Goal: Contribute content: Add original content to the website for others to see

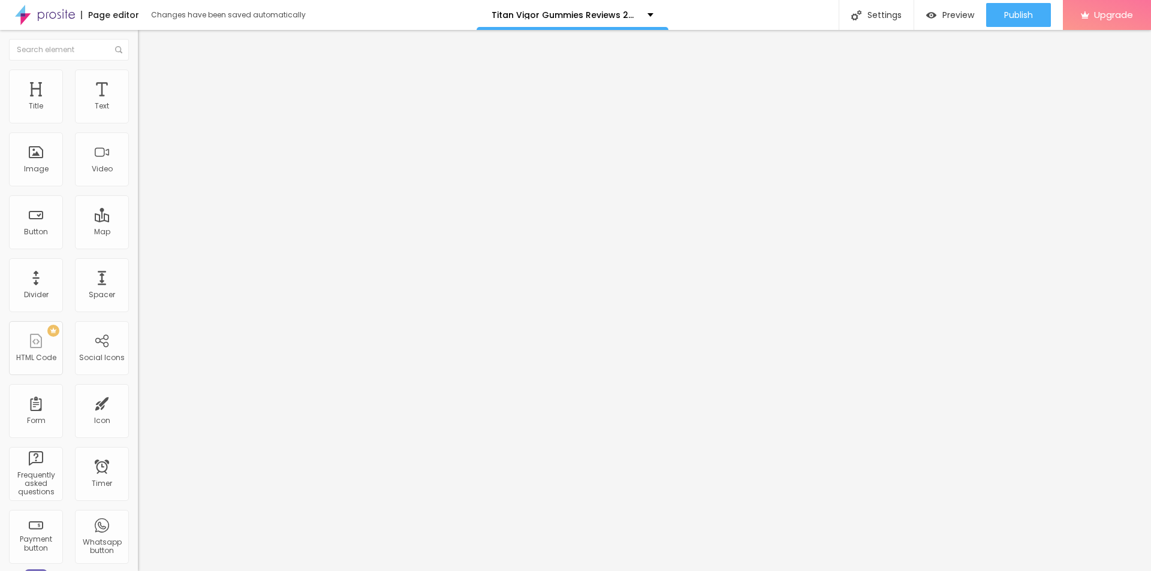
click at [138, 103] on span "Add image" at bounding box center [162, 98] width 49 height 10
click at [138, 121] on input "text" at bounding box center [210, 115] width 144 height 12
paste input "Titan Vigor Gummies"
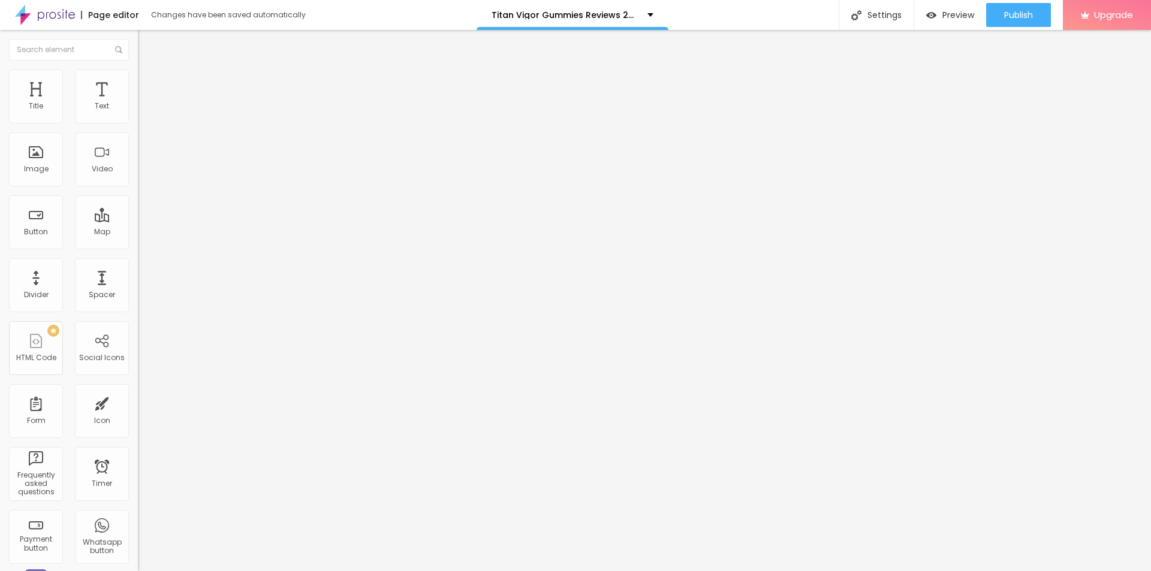
type input "Titan Vigor Gummies"
click at [138, 274] on div "Open in new tab" at bounding box center [207, 271] width 138 height 6
click at [138, 246] on input "https://" at bounding box center [210, 240] width 144 height 12
paste input "[DOMAIN_NAME][URL]"
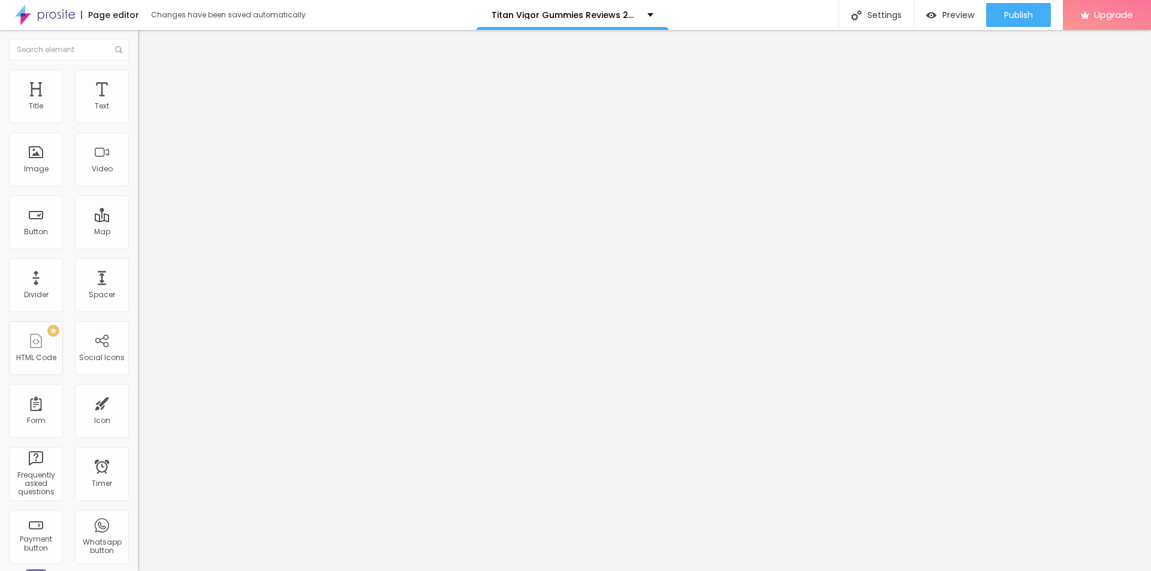
type input "[URL][DOMAIN_NAME]"
click at [138, 267] on div "Open in new tab" at bounding box center [207, 264] width 138 height 6
click at [138, 76] on img at bounding box center [143, 75] width 11 height 11
drag, startPoint x: 119, startPoint y: 125, endPoint x: 74, endPoint y: 128, distance: 44.5
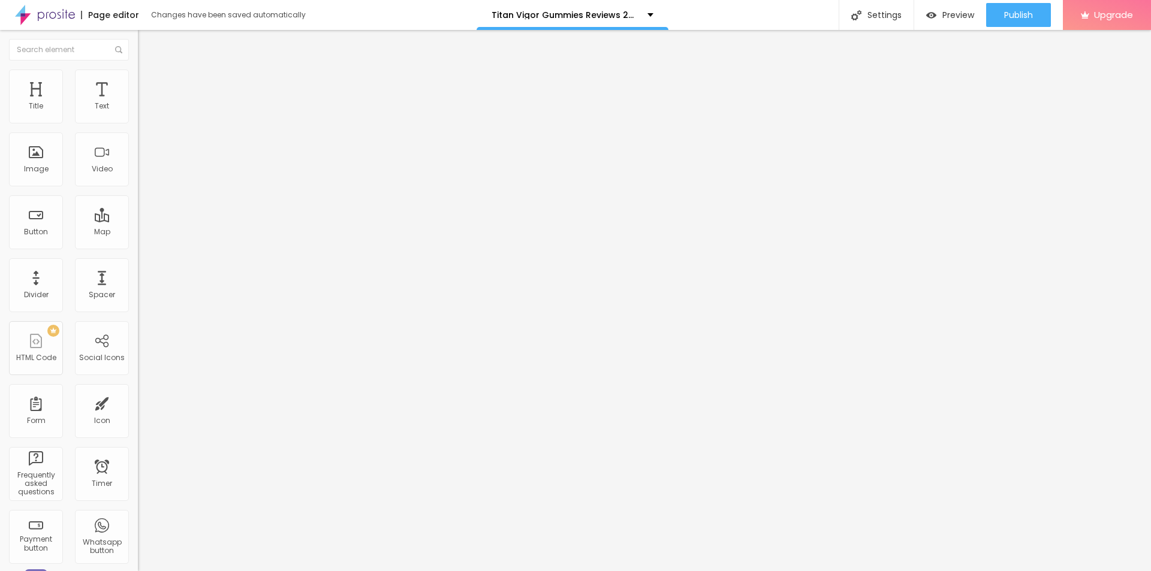
click at [138, 124] on div at bounding box center [207, 118] width 138 height 11
type input "85"
type input "80"
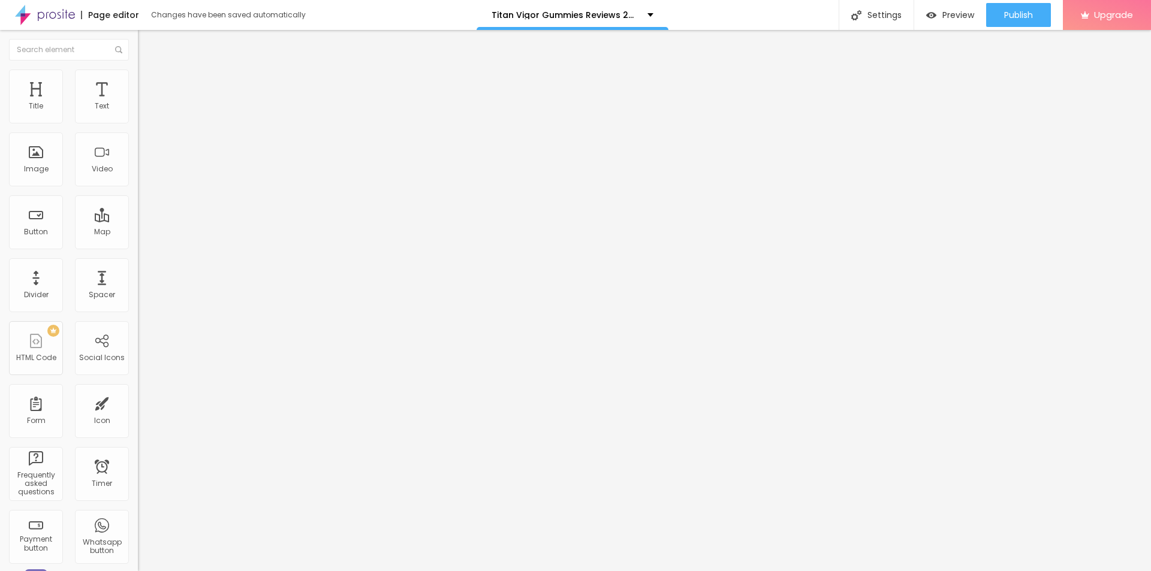
type input "70"
type input "65"
drag, startPoint x: 125, startPoint y: 128, endPoint x: 82, endPoint y: 129, distance: 43.8
type input "65"
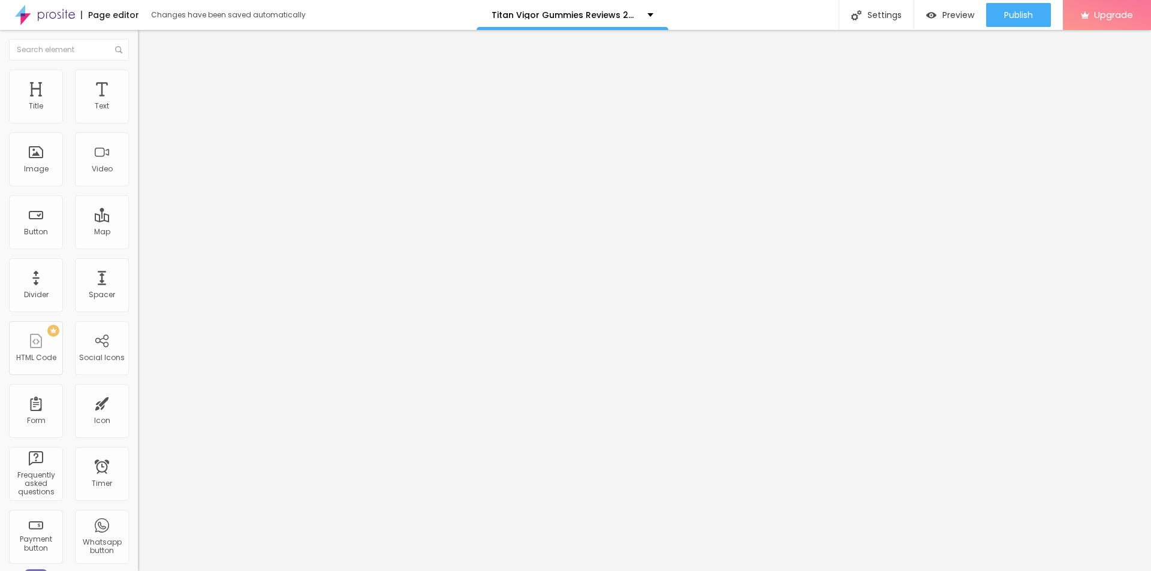
click at [138, 123] on input "range" at bounding box center [176, 118] width 77 height 10
click at [138, 115] on button "button" at bounding box center [146, 108] width 17 height 13
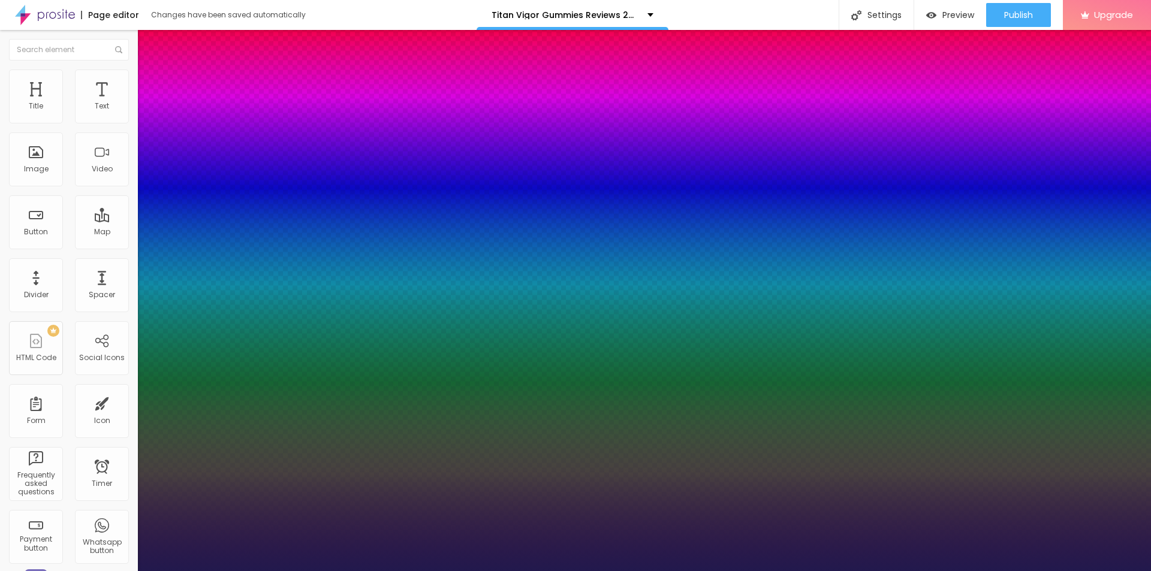
type input "1"
type input "18"
type input "1"
type input "20"
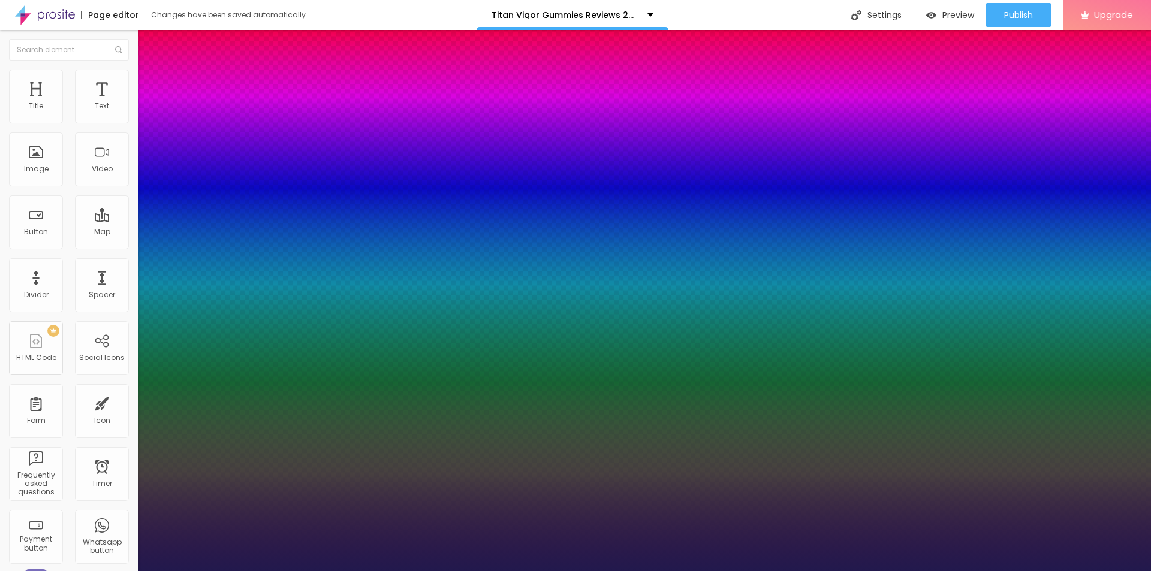
type input "20"
type input "1"
type input "22"
type input "1"
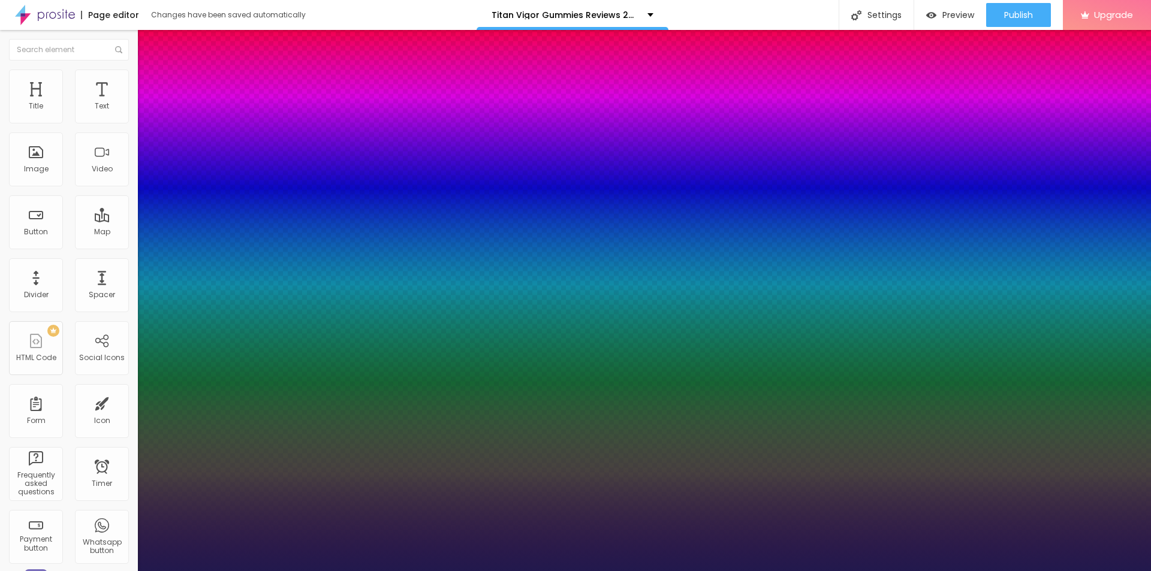
drag, startPoint x: 161, startPoint y: 204, endPoint x: 167, endPoint y: 205, distance: 6.6
type input "22"
type input "1"
click at [596, 571] on div at bounding box center [575, 571] width 1151 height 0
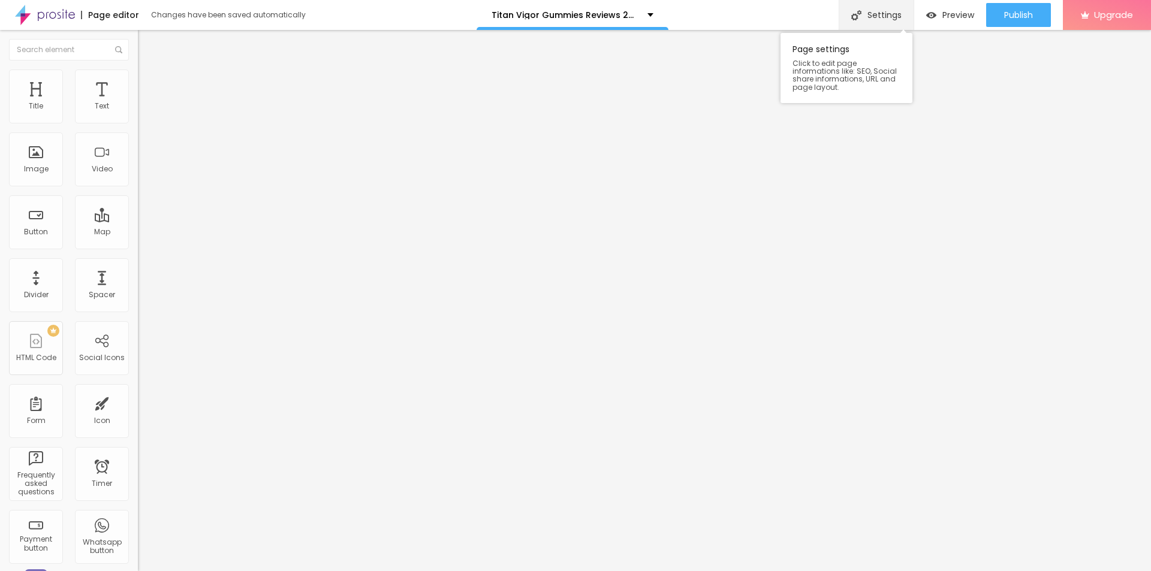
click at [874, 12] on div "Settings" at bounding box center [875, 15] width 75 height 30
paste input "Titan Vigor Gummies"
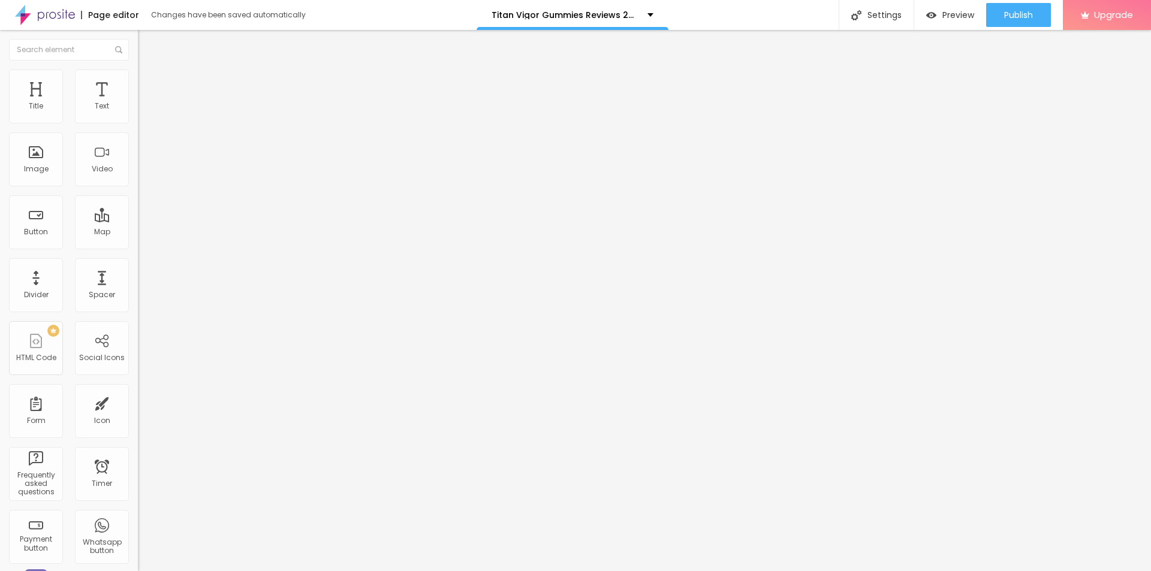
paste input "My Honest Reviews 2025"
type input "Titan Vigor Gummies My Honest Reviews 2025"
paste textarea "Titan Vigor Gummies are formulated to support men’s energy, stamina, and overal…"
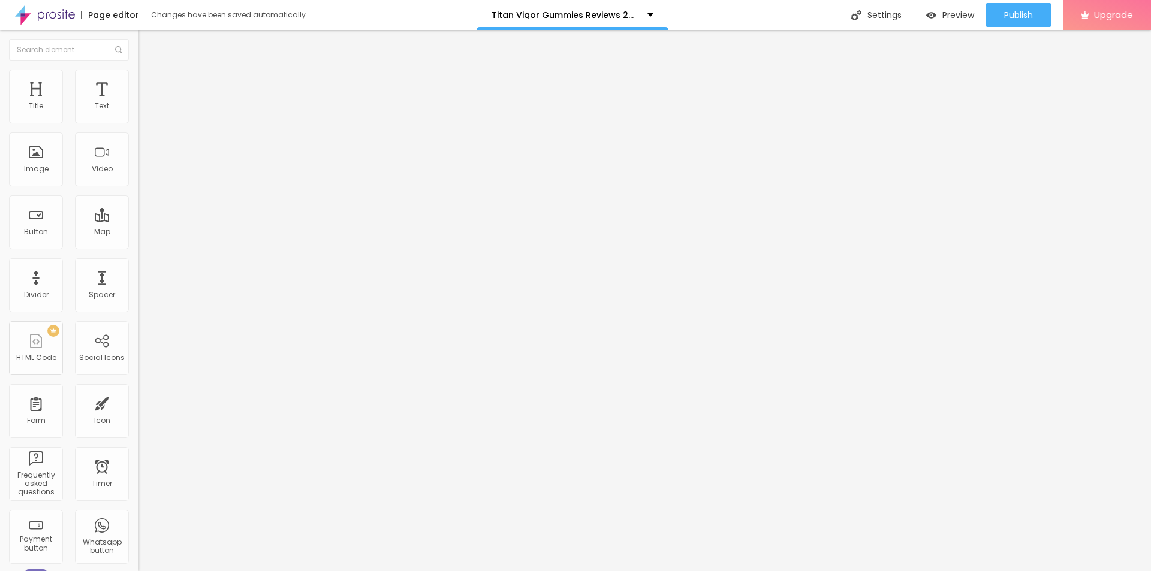
type textarea "Titan Vigor Gummies are formulated to support men’s energy, stamina, and overal…"
drag, startPoint x: 552, startPoint y: 285, endPoint x: 445, endPoint y: 285, distance: 106.7
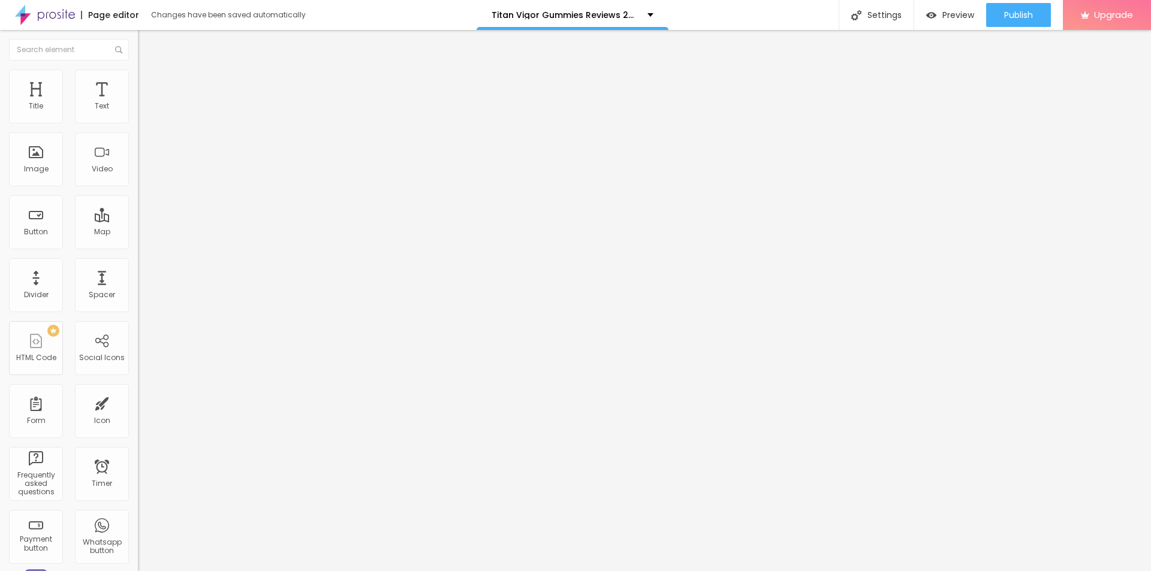
paste textarea "Titan Vigor Gummies"
type textarea "Titan Vigor Gummies"
click at [1021, 13] on span "Publish" at bounding box center [1018, 15] width 29 height 10
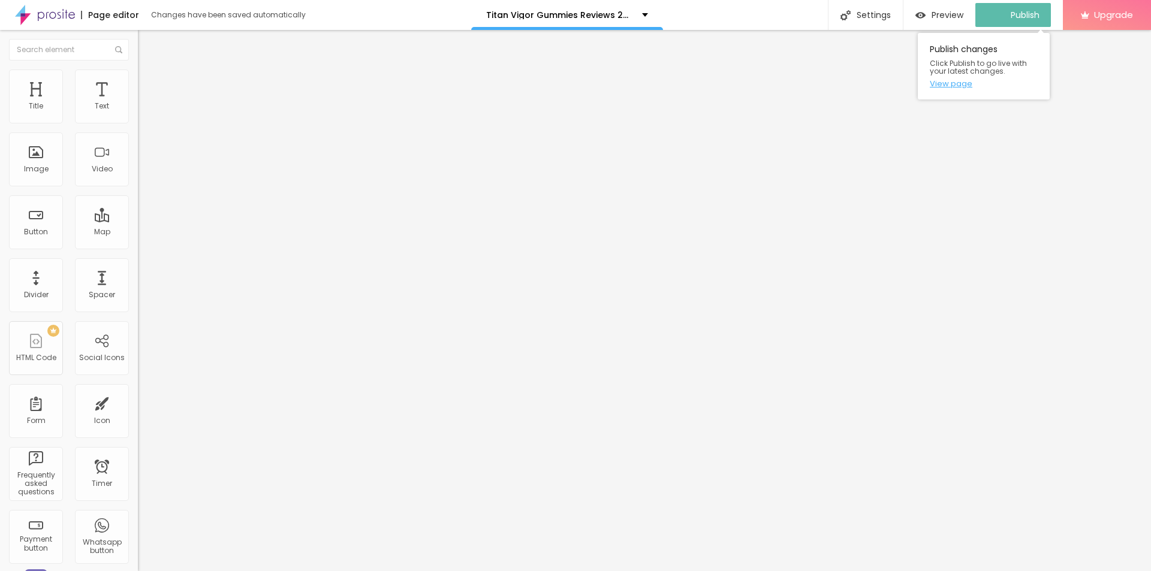
click at [944, 85] on link "View page" at bounding box center [984, 84] width 108 height 8
